Goal: Ask a question

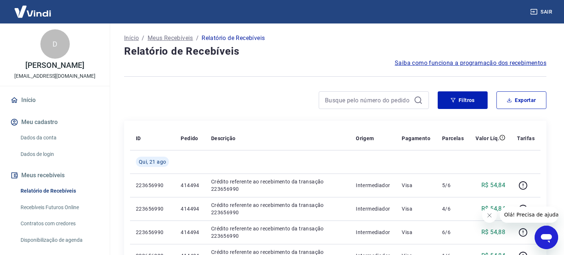
click at [551, 233] on icon "Abrir janela de mensagens" at bounding box center [546, 237] width 13 height 13
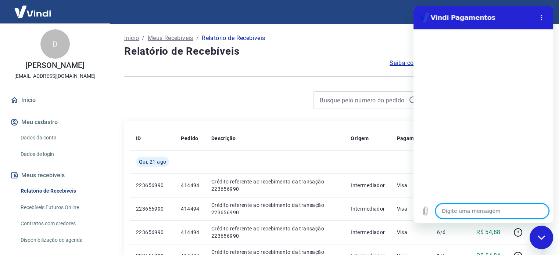
type textarea "p"
type textarea "x"
type textarea "pi"
type textarea "x"
type textarea "pix"
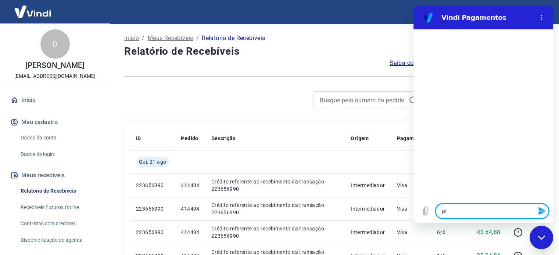
type textarea "x"
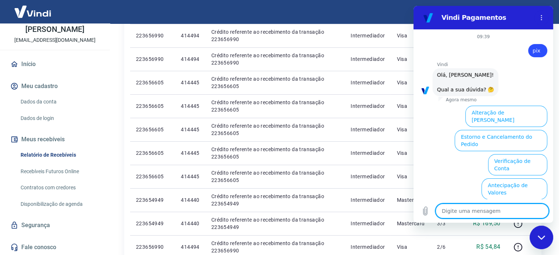
scroll to position [56, 0]
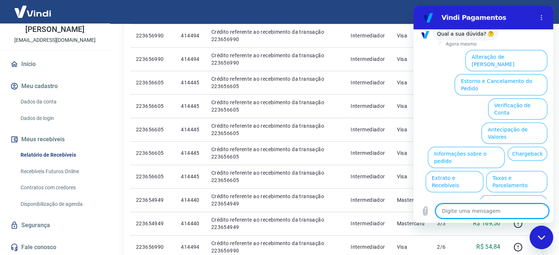
click at [38, 246] on link "Fale conosco" at bounding box center [55, 247] width 92 height 16
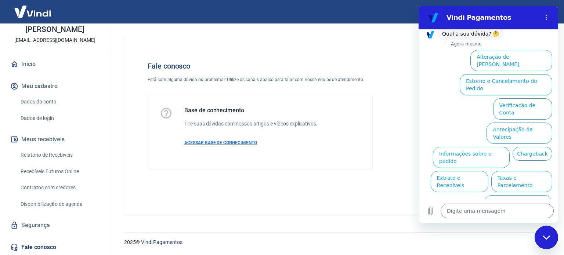
click at [214, 142] on span "ACESSAR BASE DE CONHECIMENTO" at bounding box center [220, 142] width 73 height 5
type textarea "x"
